Goal: Navigation & Orientation: Understand site structure

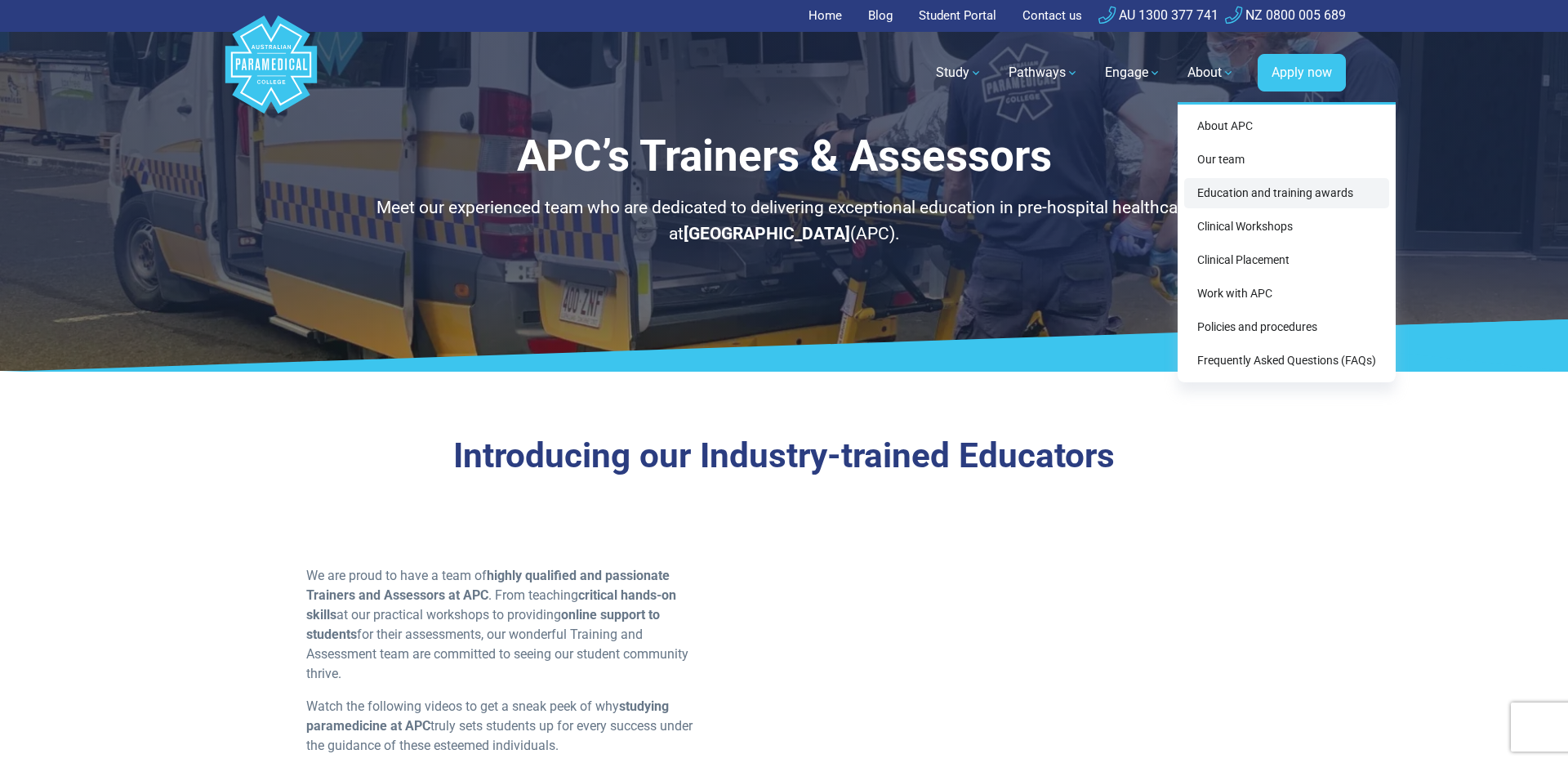
click at [1283, 189] on link "Education and training awards" at bounding box center [1286, 193] width 205 height 30
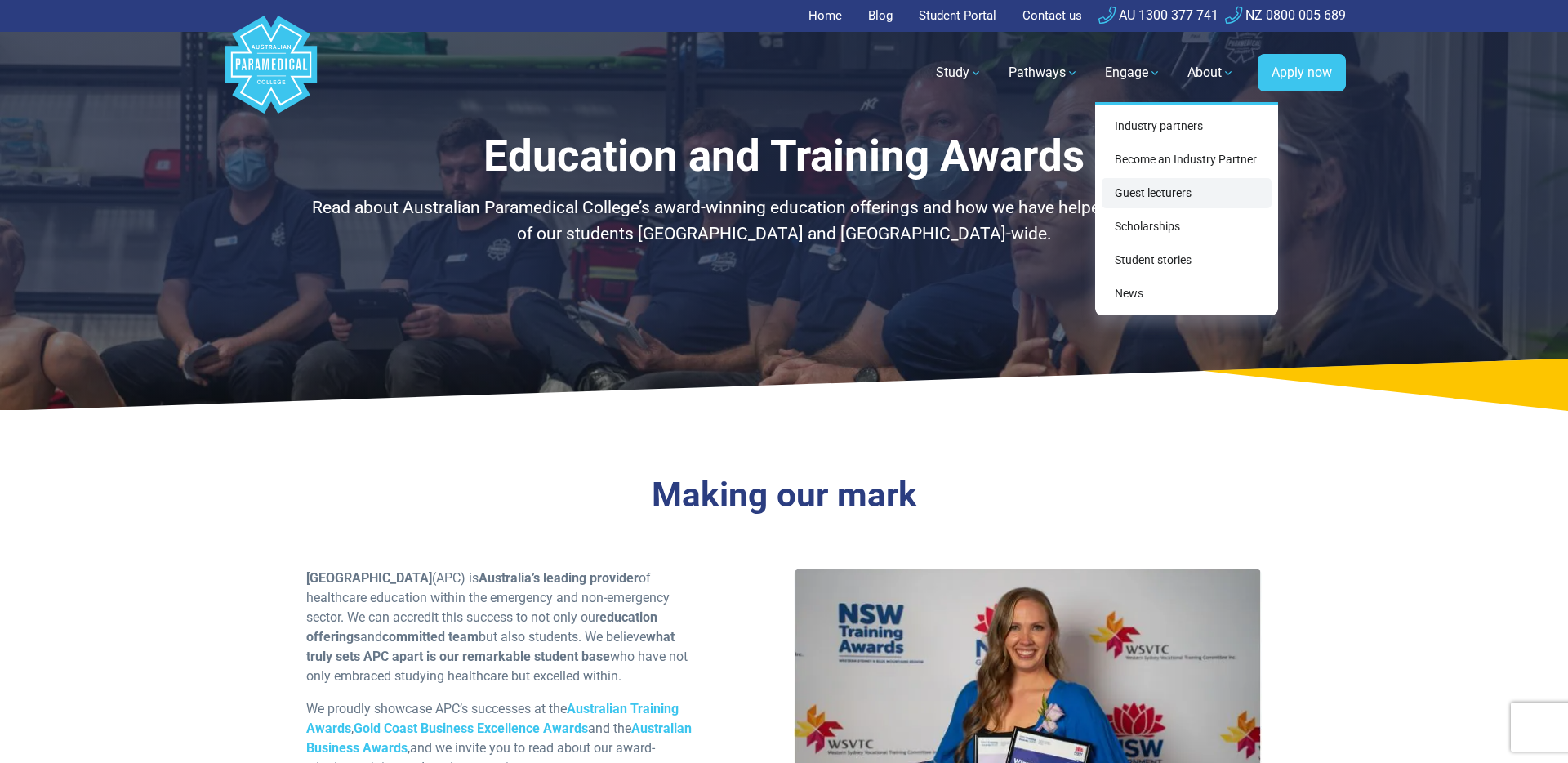
click at [1171, 193] on link "Guest lecturers" at bounding box center [1186, 193] width 170 height 30
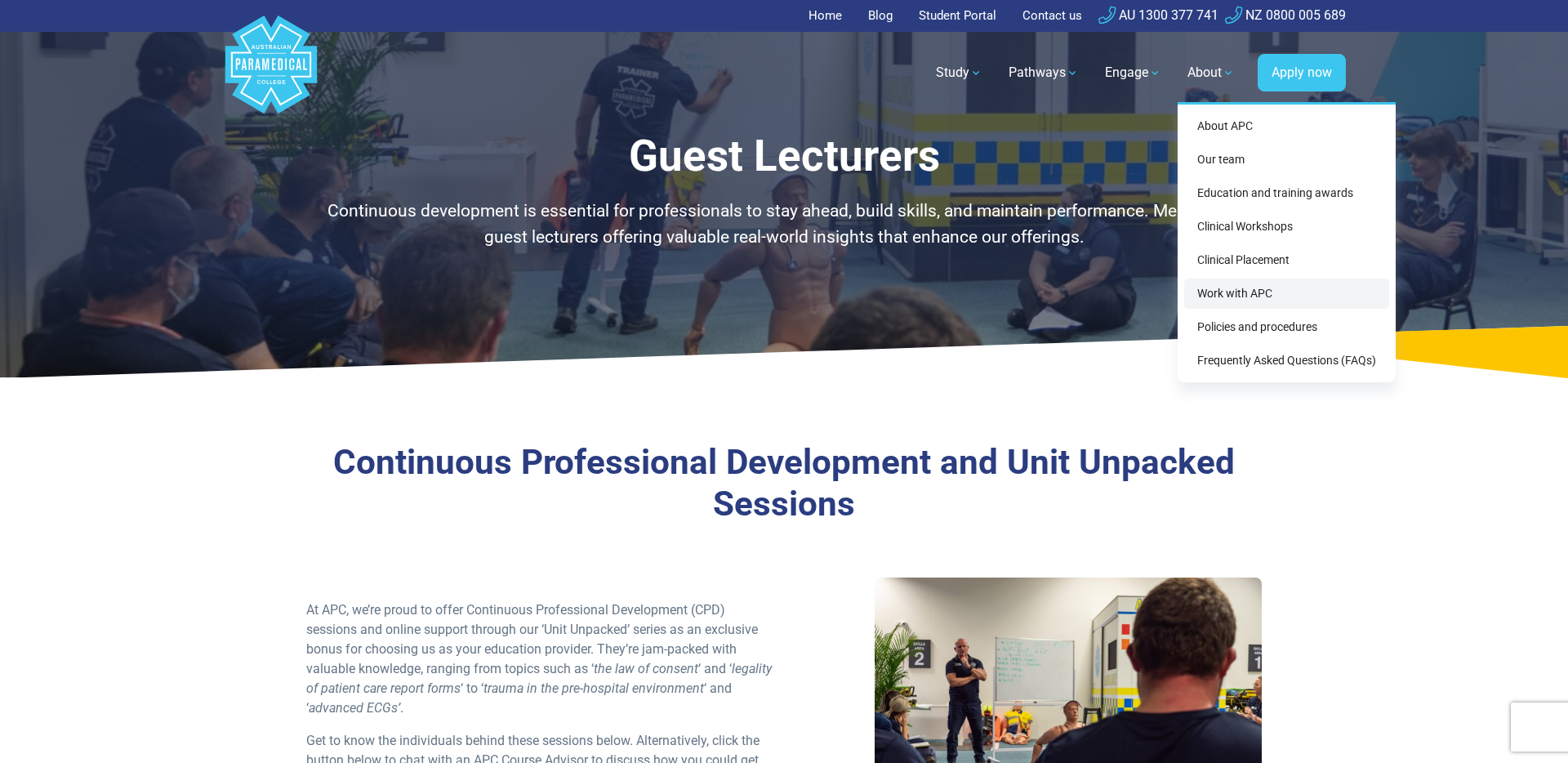
click at [1303, 288] on link "Work with APC" at bounding box center [1286, 293] width 205 height 30
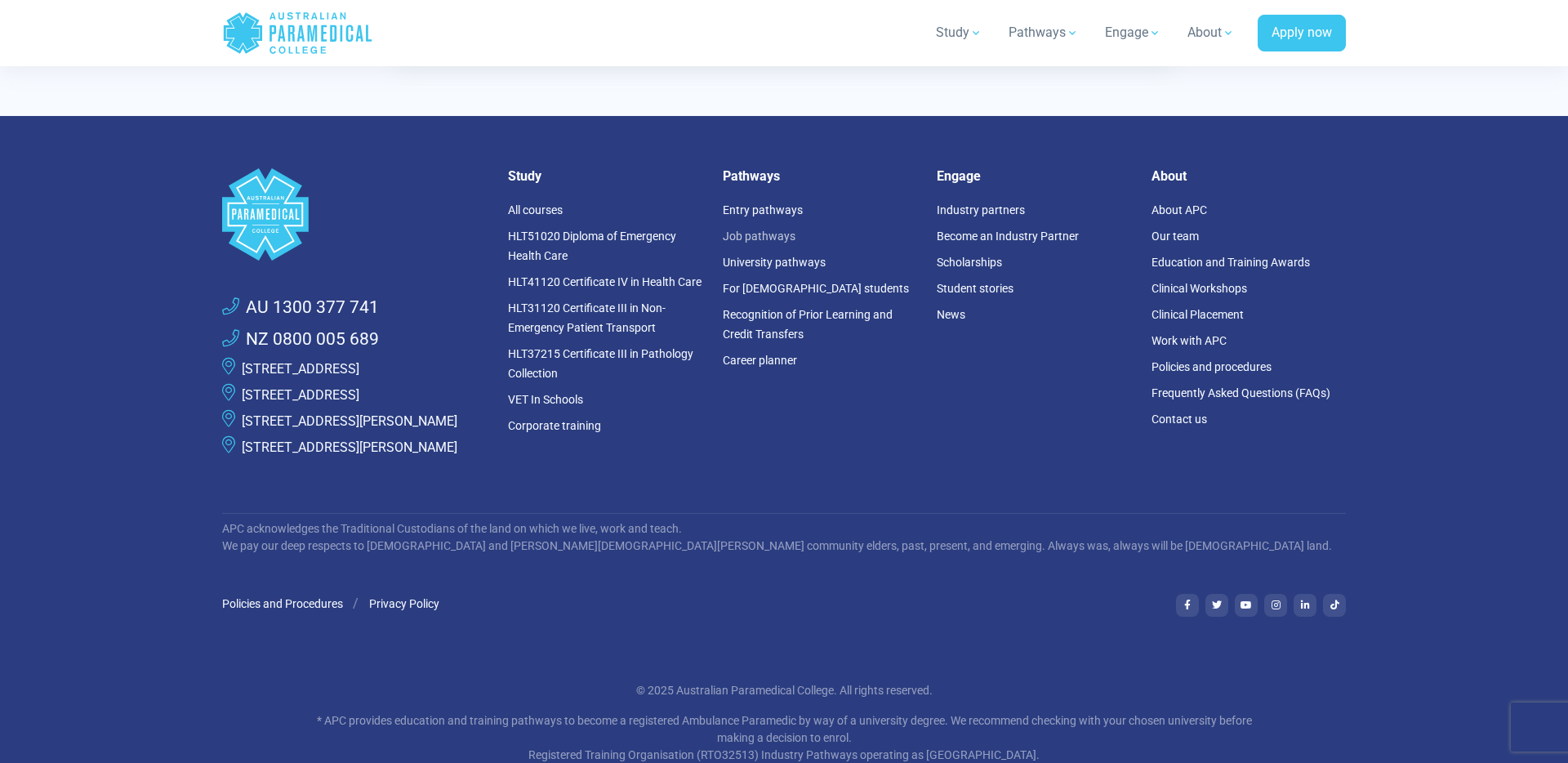
scroll to position [3400, 0]
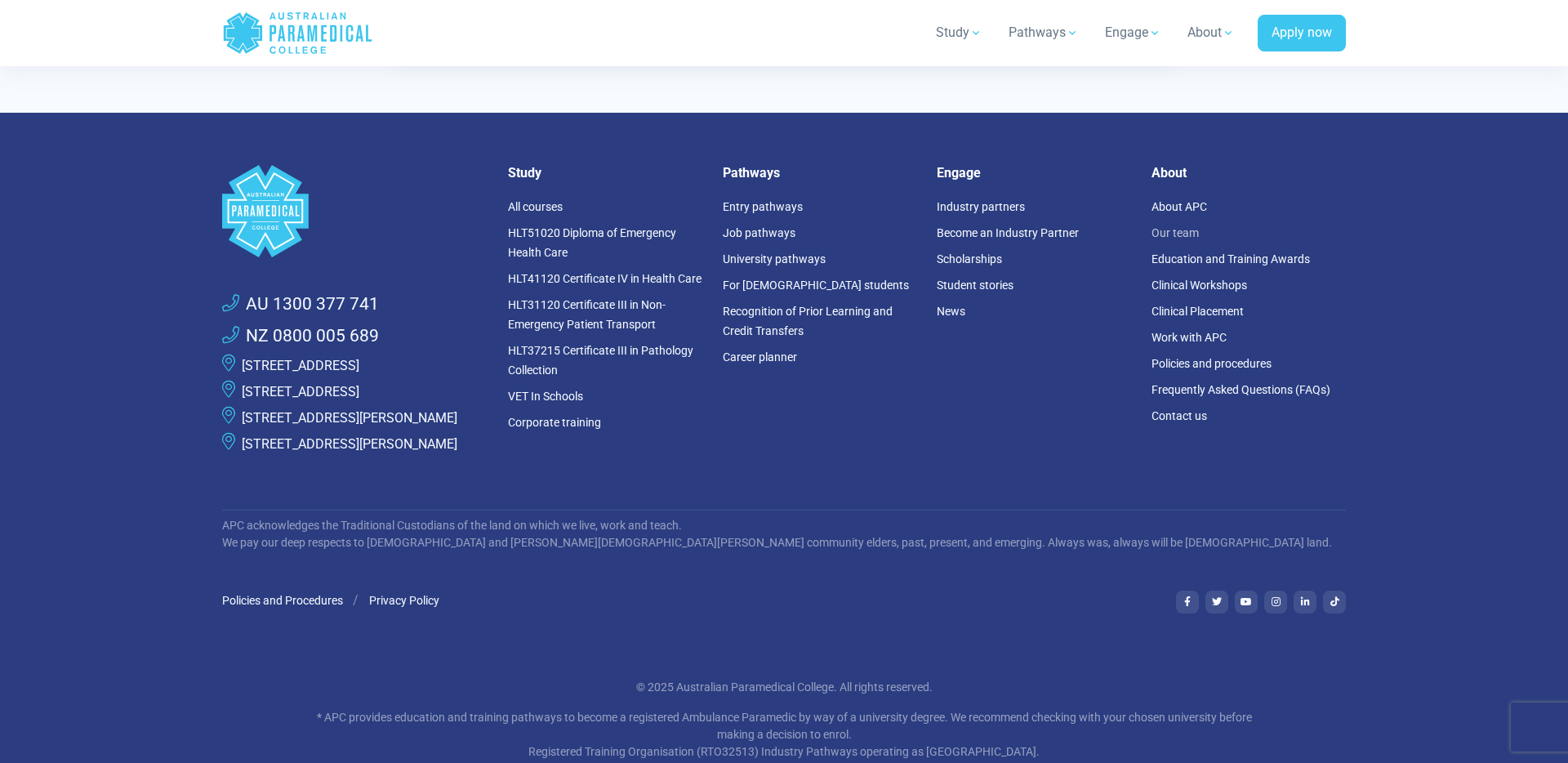
click at [1173, 229] on link "Our team" at bounding box center [1175, 233] width 47 height 13
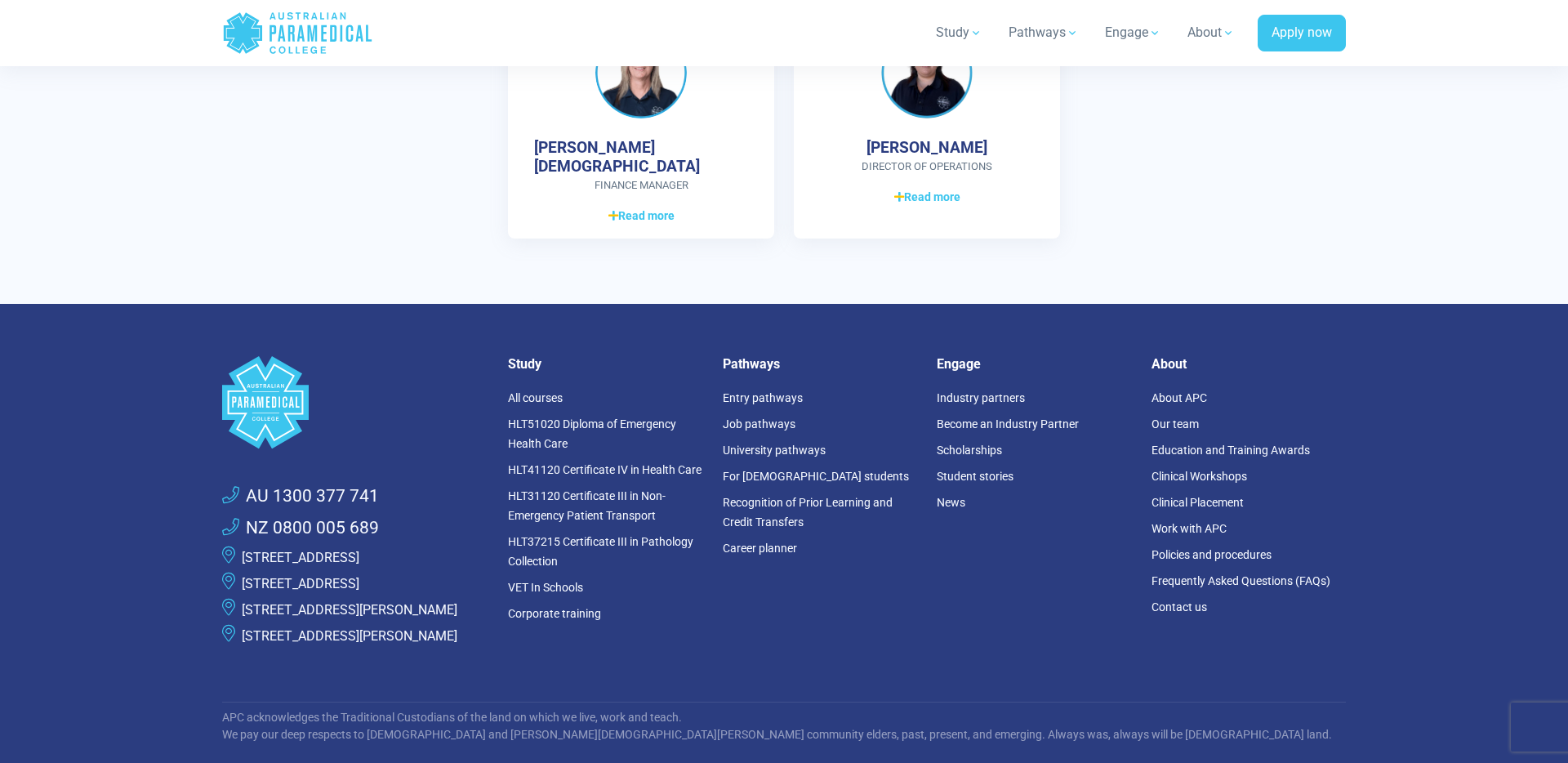
scroll to position [4720, 0]
